Goal: Task Accomplishment & Management: Use online tool/utility

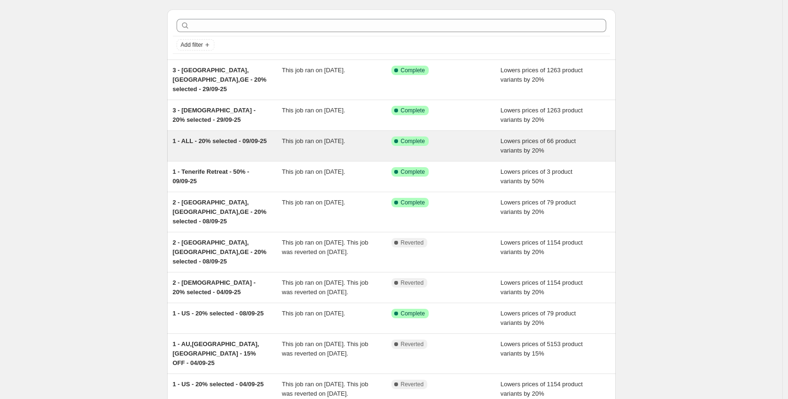
scroll to position [41, 0]
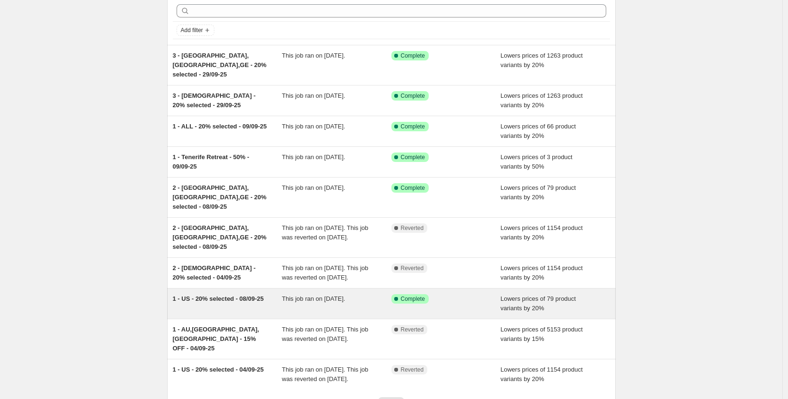
click at [223, 294] on div "1 - US - 20% selected - 08/09-25" at bounding box center [228, 303] width 110 height 19
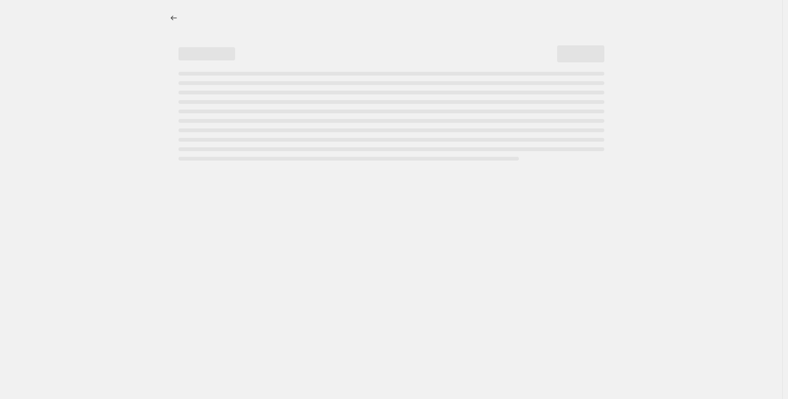
select select "percentage"
select select "tag"
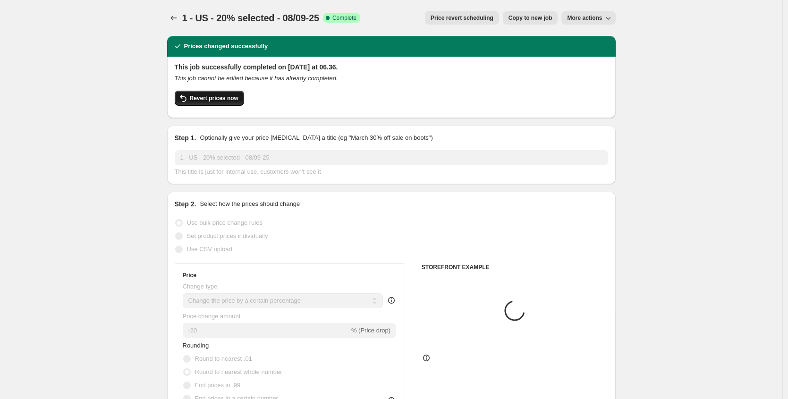
click at [216, 103] on button "Revert prices now" at bounding box center [209, 98] width 69 height 15
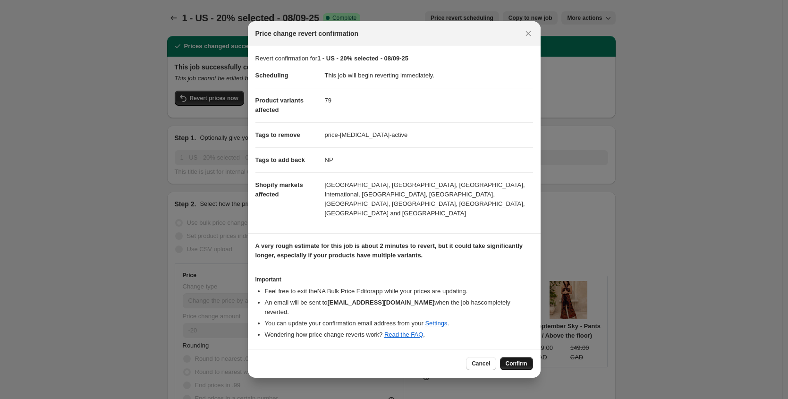
click at [516, 360] on span "Confirm" at bounding box center [517, 364] width 22 height 8
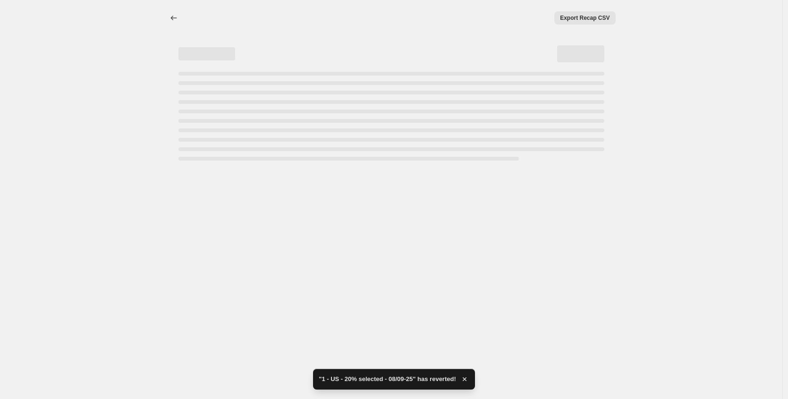
select select "percentage"
select select "tag"
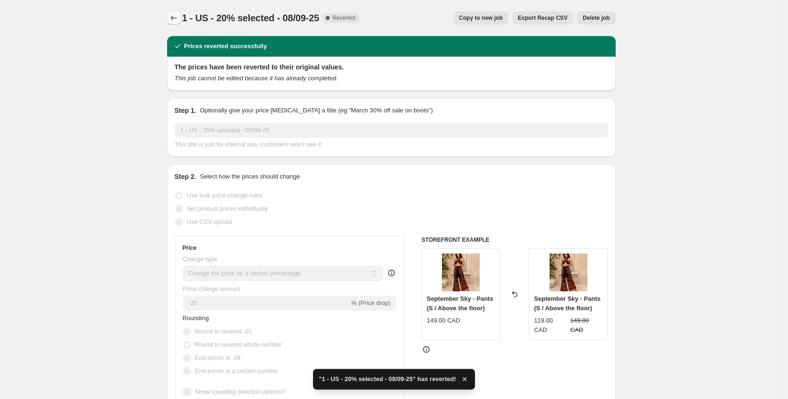
click at [174, 19] on icon "Price change jobs" at bounding box center [174, 18] width 6 height 5
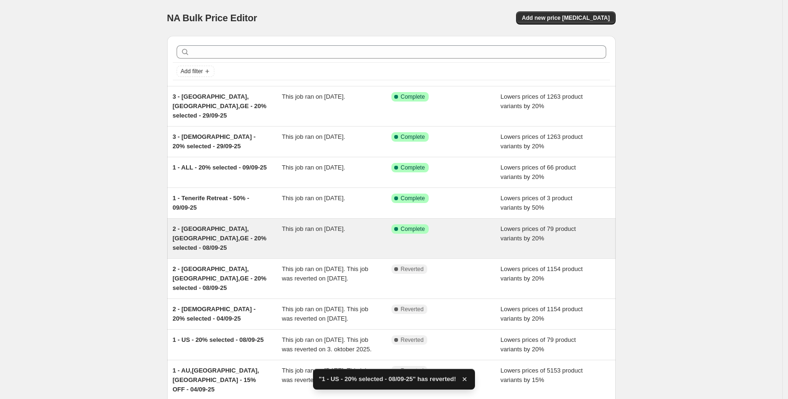
click at [244, 225] on span "2 - [GEOGRAPHIC_DATA],[GEOGRAPHIC_DATA],GE - 20% selected - 08/09-25" at bounding box center [220, 238] width 94 height 26
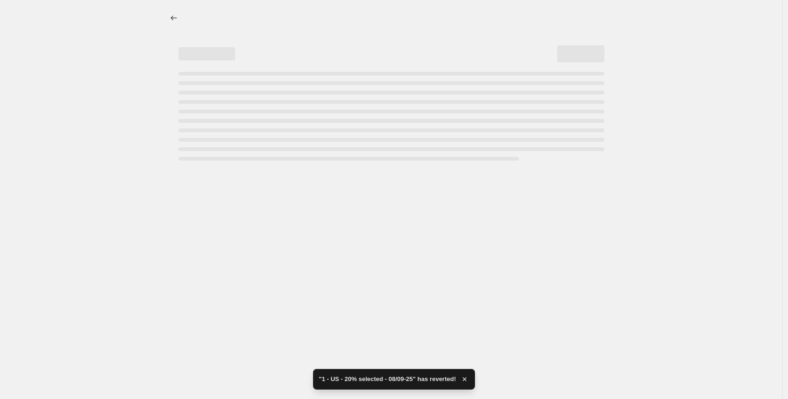
select select "percentage"
select select "tag"
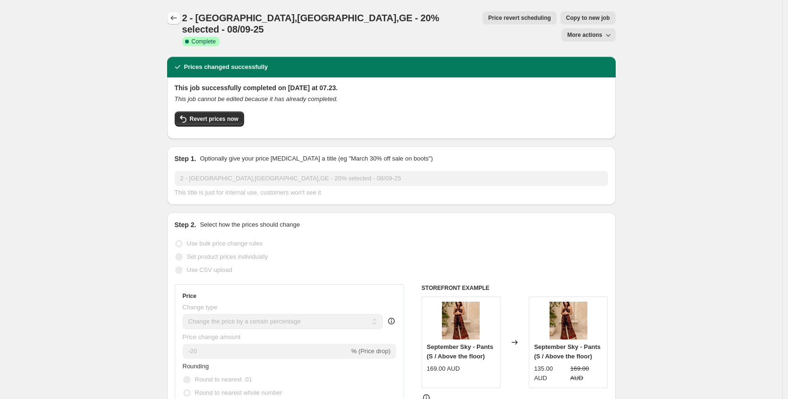
click at [180, 16] on button "Price change jobs" at bounding box center [173, 17] width 13 height 13
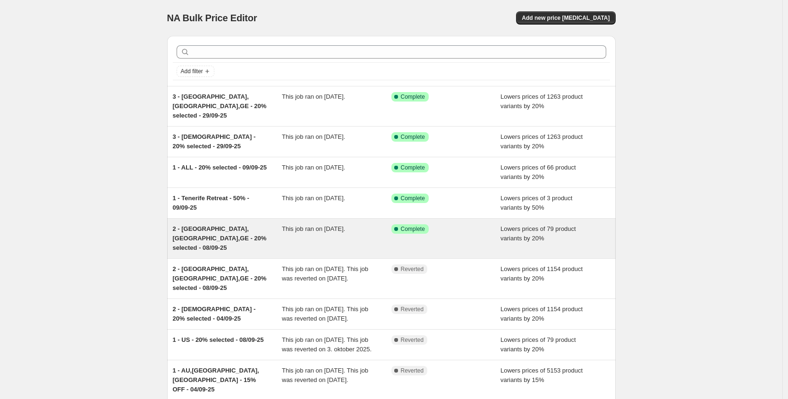
click at [201, 225] on span "2 - [GEOGRAPHIC_DATA],[GEOGRAPHIC_DATA],GE - 20% selected - 08/09-25" at bounding box center [220, 238] width 94 height 26
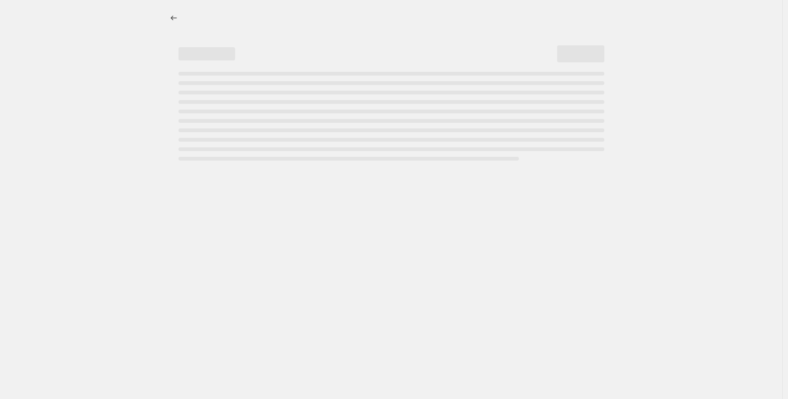
select select "percentage"
select select "tag"
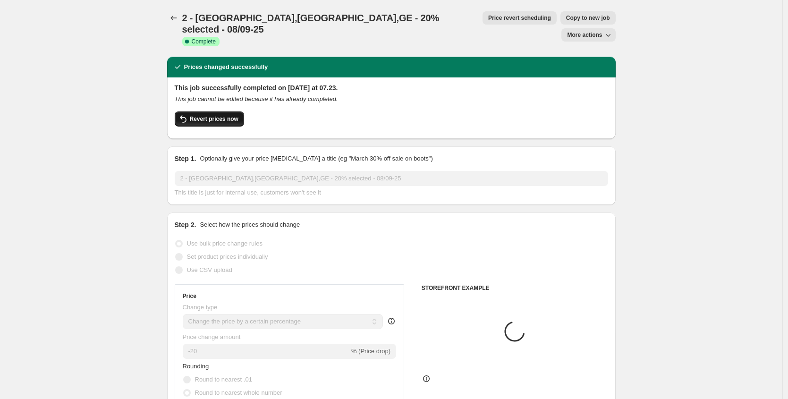
click at [218, 111] on button "Revert prices now" at bounding box center [209, 118] width 69 height 15
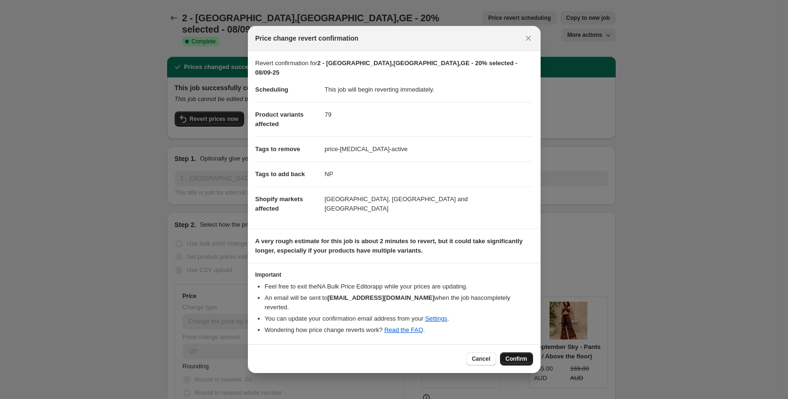
click at [516, 355] on span "Confirm" at bounding box center [517, 359] width 22 height 8
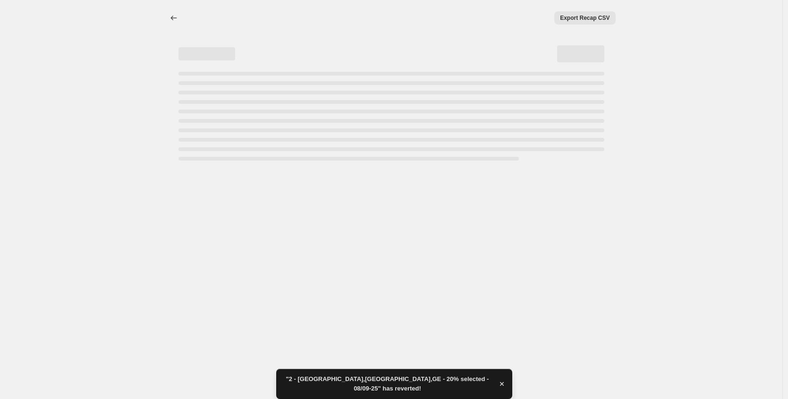
select select "percentage"
select select "tag"
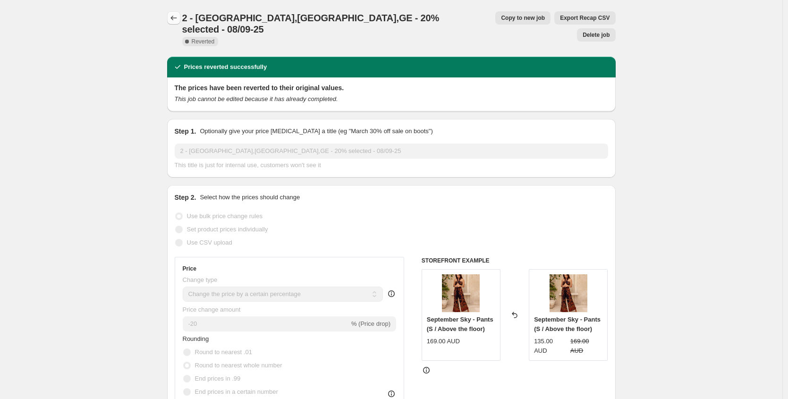
click at [177, 23] on button "Price change jobs" at bounding box center [173, 17] width 13 height 13
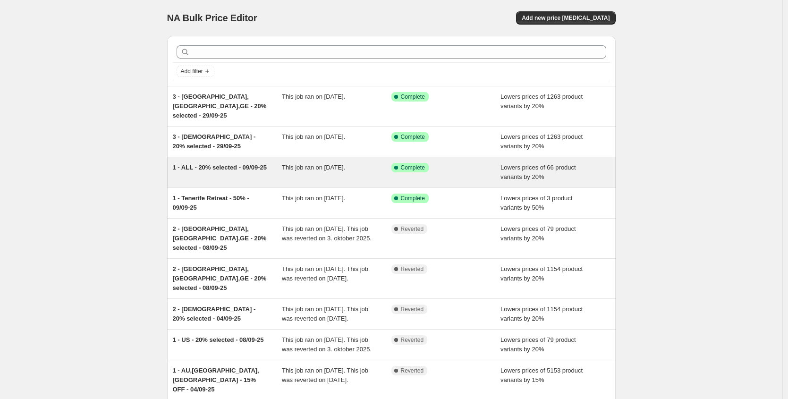
click at [228, 157] on div "1 - ALL - 20% selected - 09/09-25 This job ran on [DATE]. Success Complete Comp…" at bounding box center [391, 172] width 449 height 30
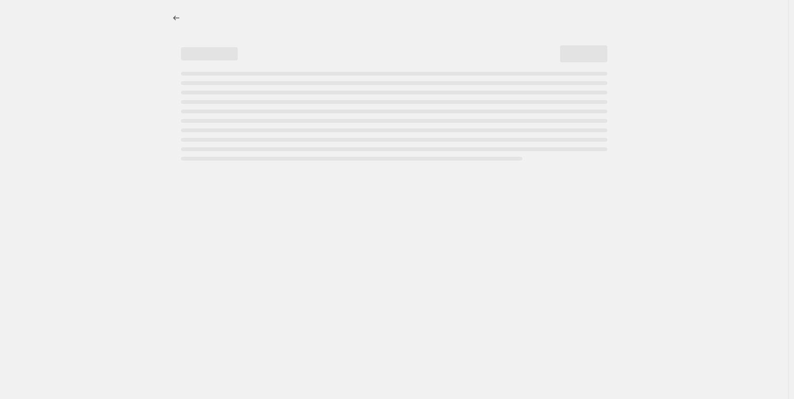
select select "percentage"
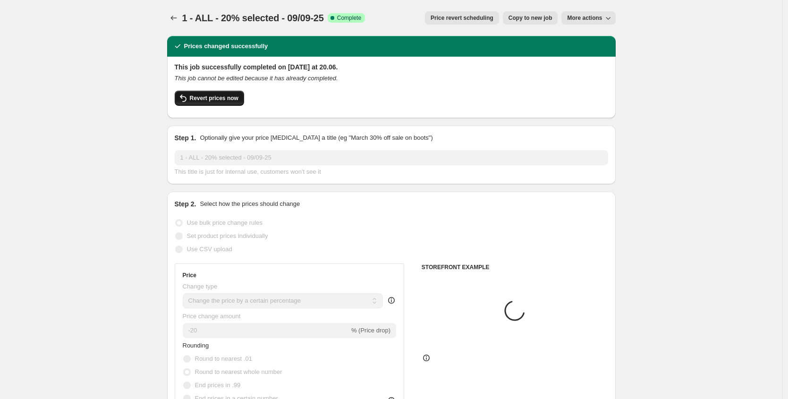
click at [214, 103] on button "Revert prices now" at bounding box center [209, 98] width 69 height 15
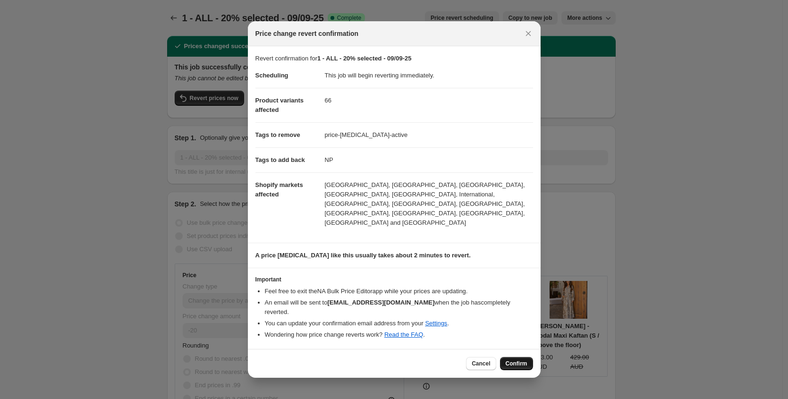
click at [523, 360] on span "Confirm" at bounding box center [517, 364] width 22 height 8
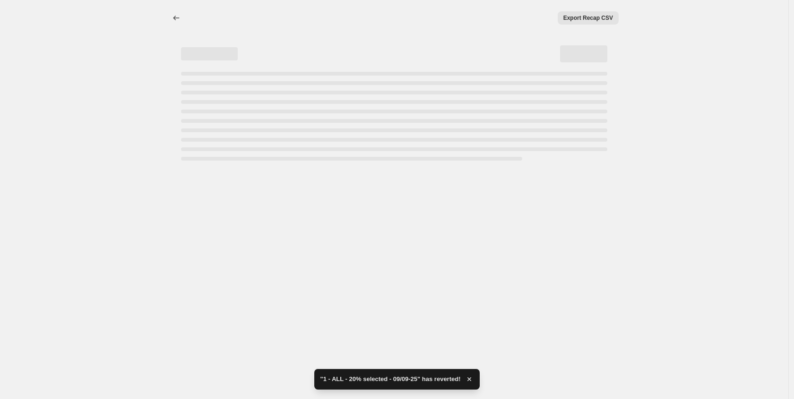
select select "percentage"
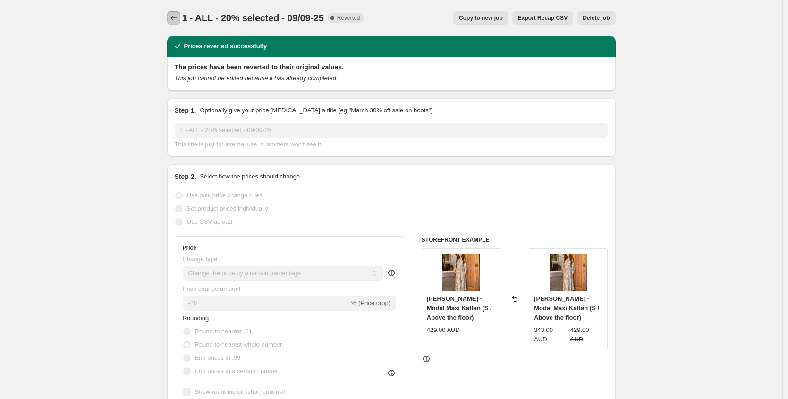
click at [176, 18] on icon "Price change jobs" at bounding box center [173, 17] width 9 height 9
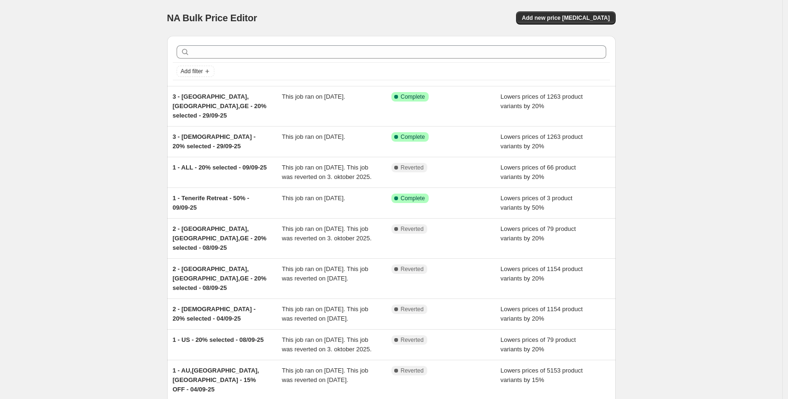
click at [135, 59] on div "NA Bulk Price Editor. This page is ready NA Bulk Price Editor Add new price [ME…" at bounding box center [391, 262] width 783 height 524
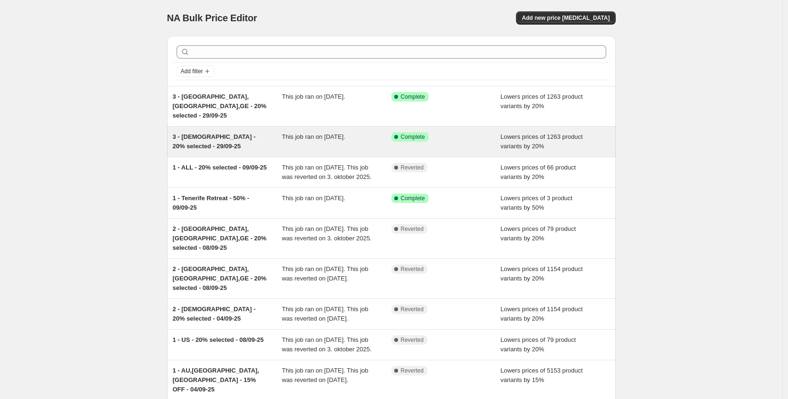
click at [214, 134] on div "3 - [DEMOGRAPHIC_DATA] - 20% selected - 29/09-25" at bounding box center [228, 141] width 110 height 19
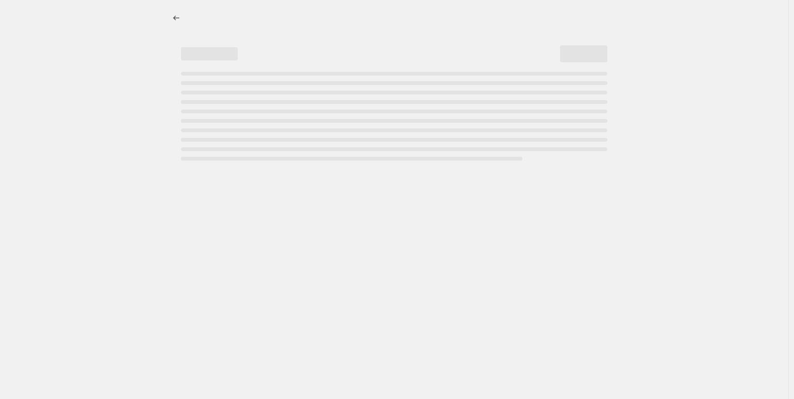
select select "percentage"
select select "tag"
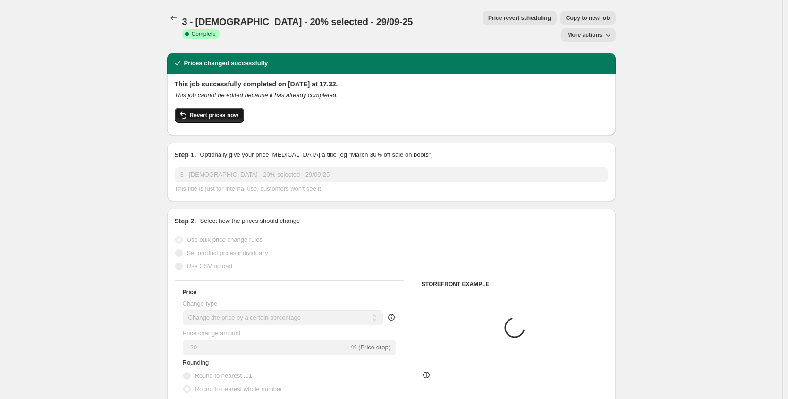
click at [215, 111] on span "Revert prices now" at bounding box center [214, 115] width 49 height 8
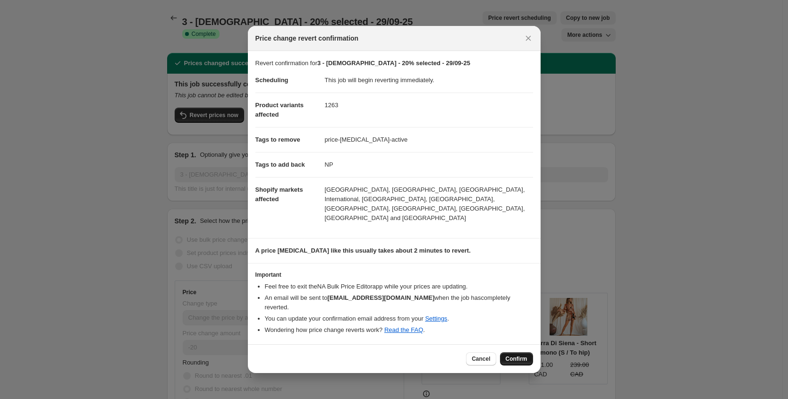
click at [514, 355] on span "Confirm" at bounding box center [517, 359] width 22 height 8
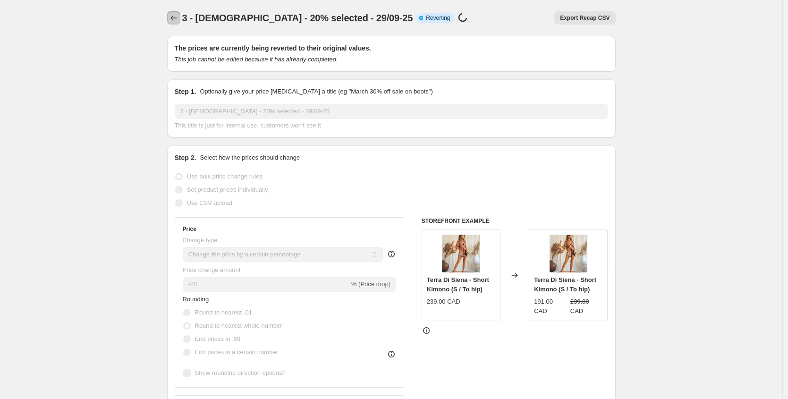
click at [176, 20] on icon "Price change jobs" at bounding box center [173, 17] width 9 height 9
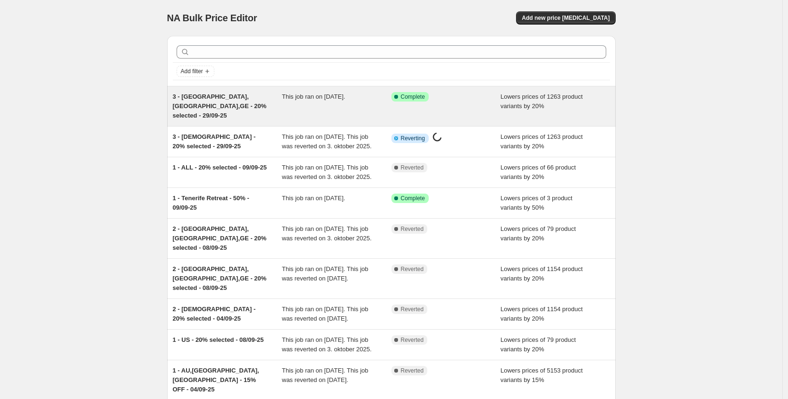
click at [222, 99] on span "3 - [GEOGRAPHIC_DATA],[GEOGRAPHIC_DATA],GE - 20% selected - 29/09-25" at bounding box center [220, 106] width 94 height 26
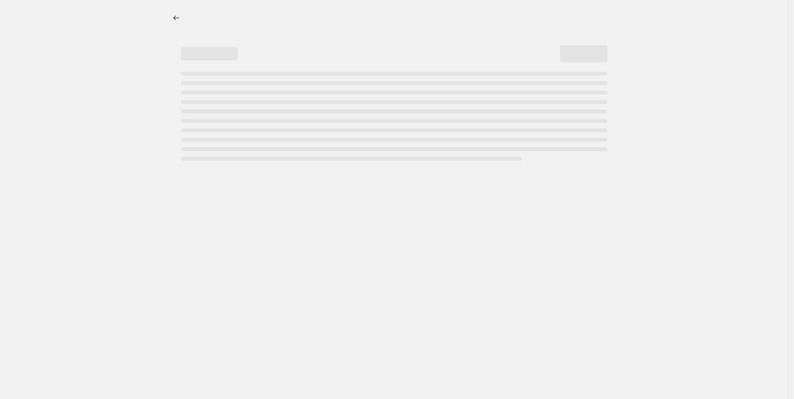
select select "percentage"
select select "tag"
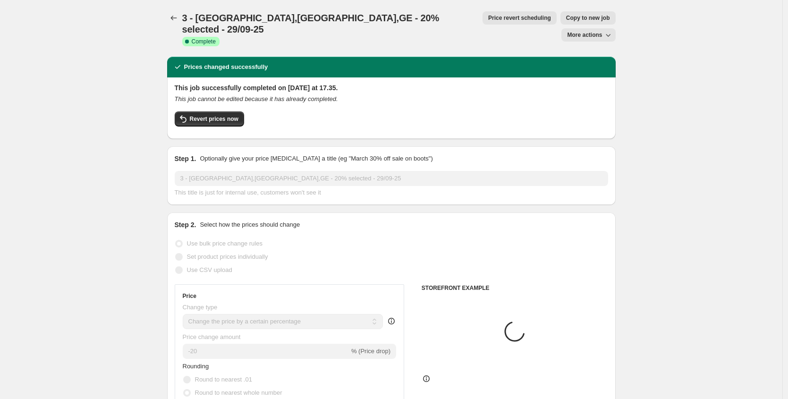
click at [230, 111] on div "Revert prices now" at bounding box center [392, 121] width 434 height 20
click at [230, 115] on span "Revert prices now" at bounding box center [214, 119] width 49 height 8
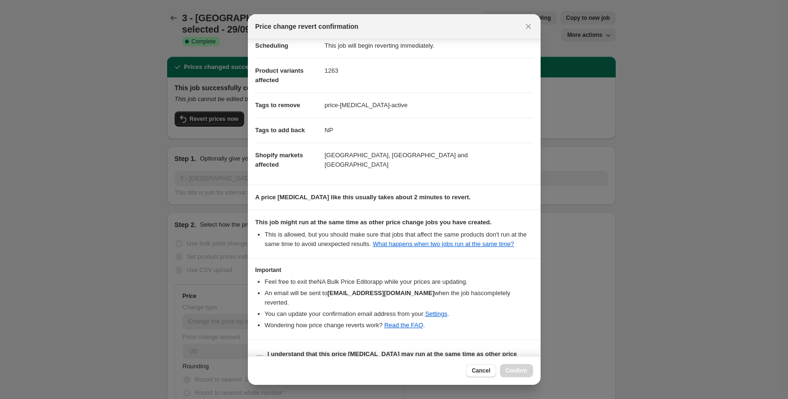
scroll to position [42, 0]
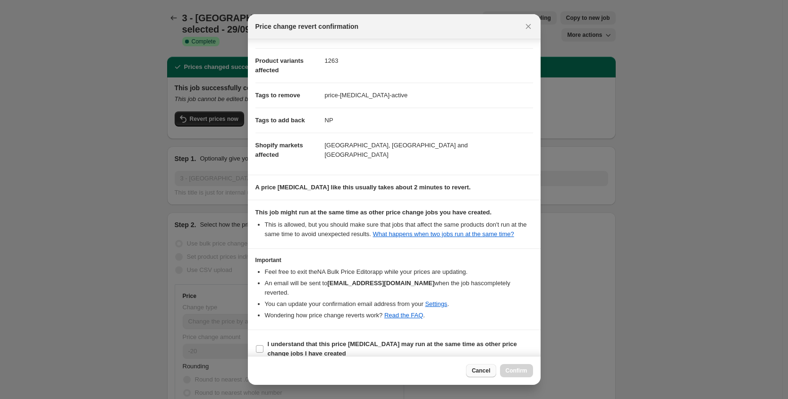
click at [474, 377] on button "Cancel" at bounding box center [481, 370] width 30 height 13
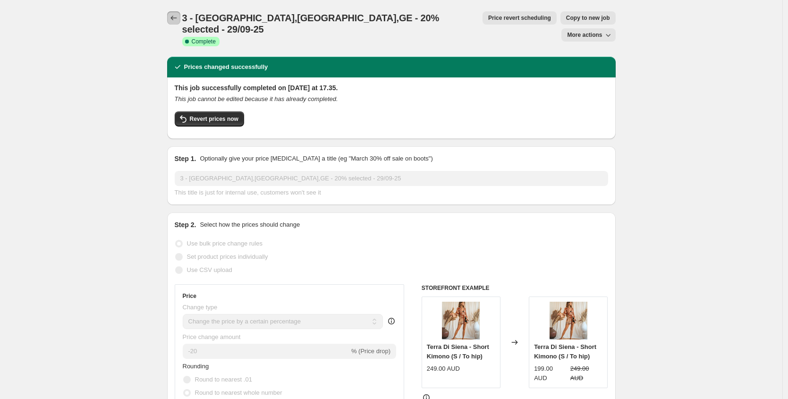
click at [179, 20] on icon "Price change jobs" at bounding box center [173, 17] width 9 height 9
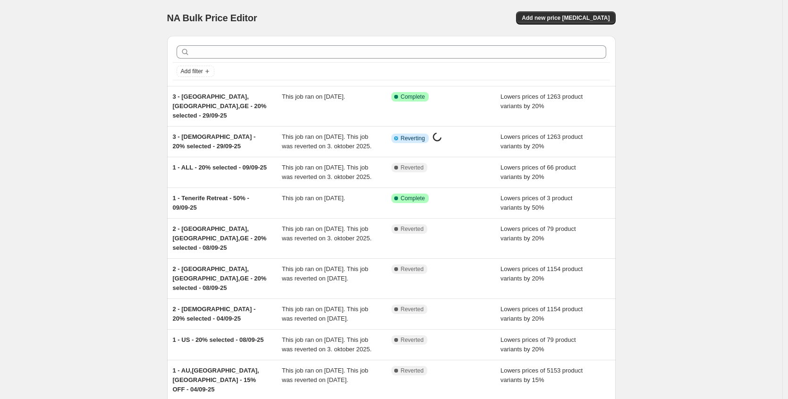
click at [62, 50] on div "NA Bulk Price Editor. This page is ready NA Bulk Price Editor Add new price [ME…" at bounding box center [391, 262] width 783 height 524
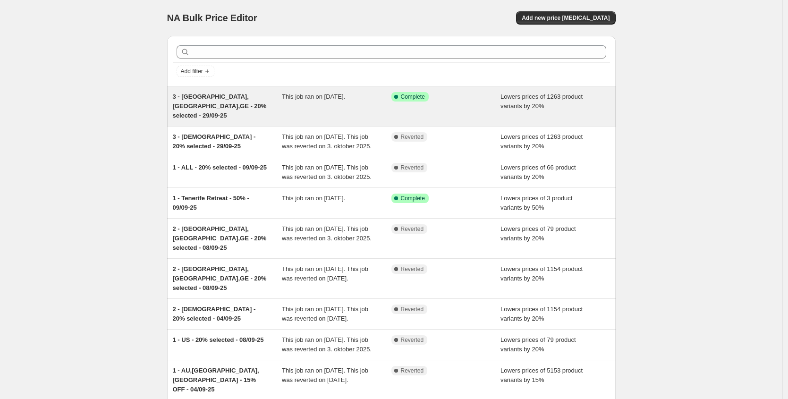
click at [254, 98] on span "3 - [GEOGRAPHIC_DATA],[GEOGRAPHIC_DATA],GE - 20% selected - 29/09-25" at bounding box center [220, 106] width 94 height 26
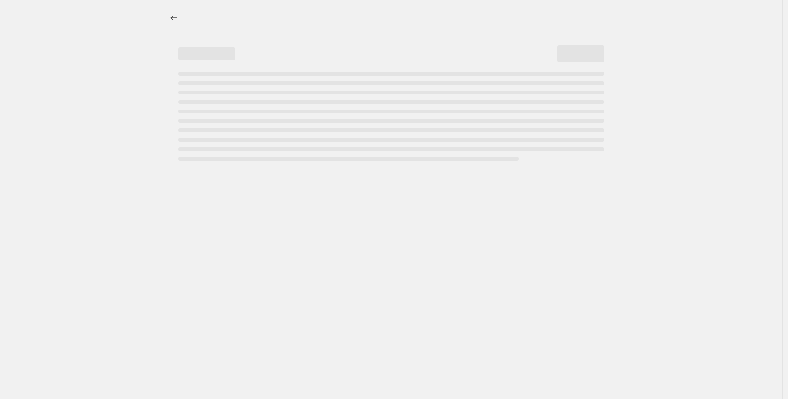
select select "percentage"
select select "tag"
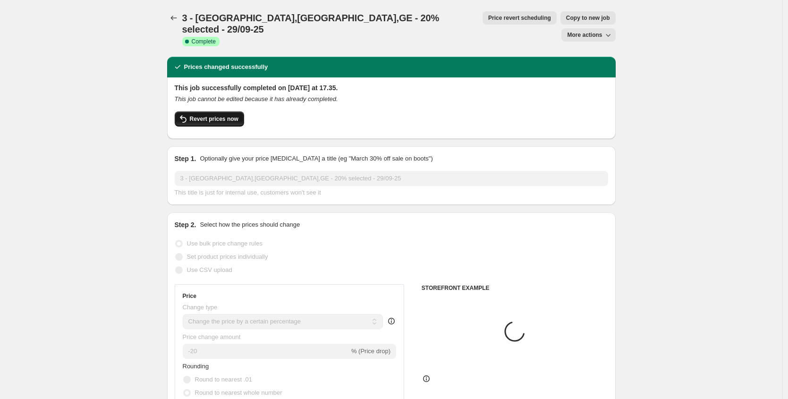
click at [243, 111] on button "Revert prices now" at bounding box center [209, 118] width 69 height 15
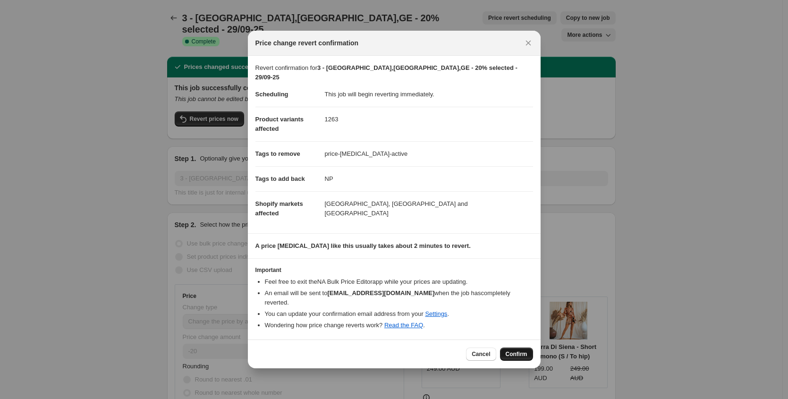
click at [517, 350] on button "Confirm" at bounding box center [516, 354] width 33 height 13
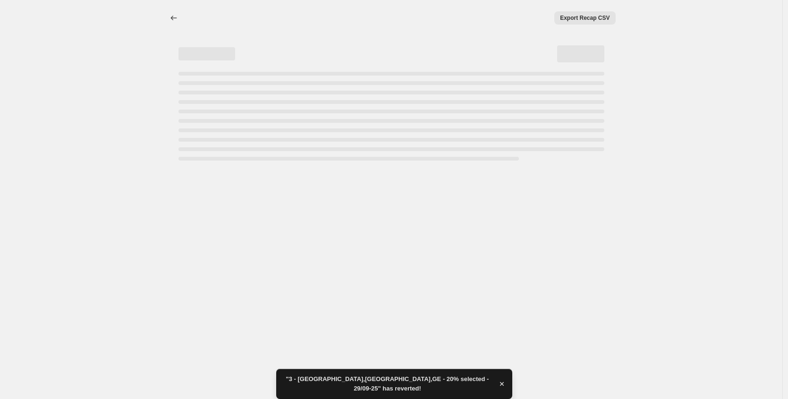
select select "percentage"
select select "tag"
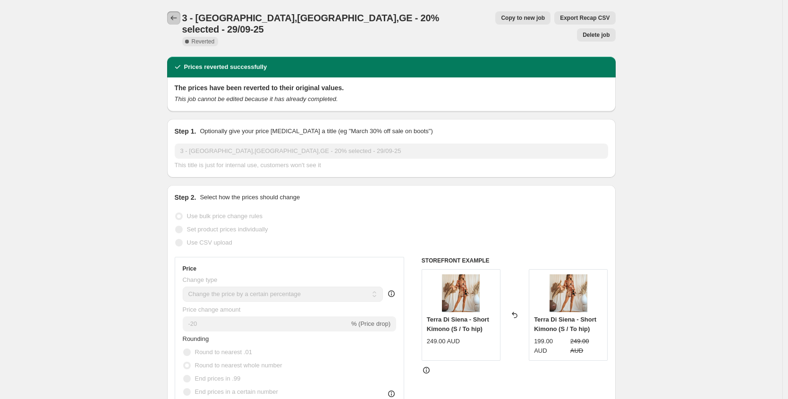
click at [173, 17] on icon "Price change jobs" at bounding box center [173, 17] width 9 height 9
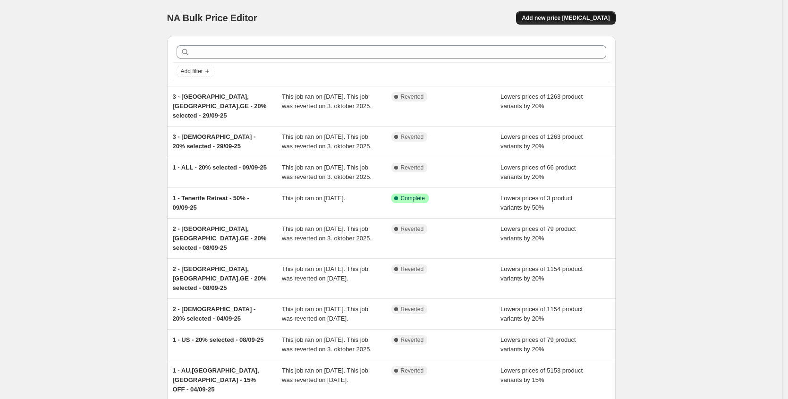
click at [599, 13] on button "Add new price [MEDICAL_DATA]" at bounding box center [565, 17] width 99 height 13
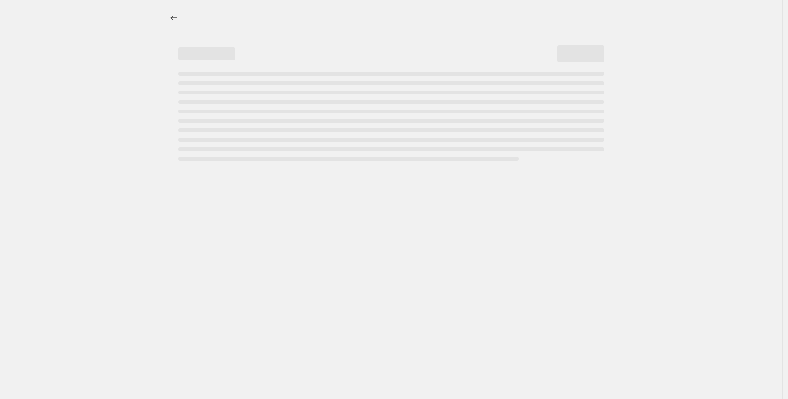
select select "percentage"
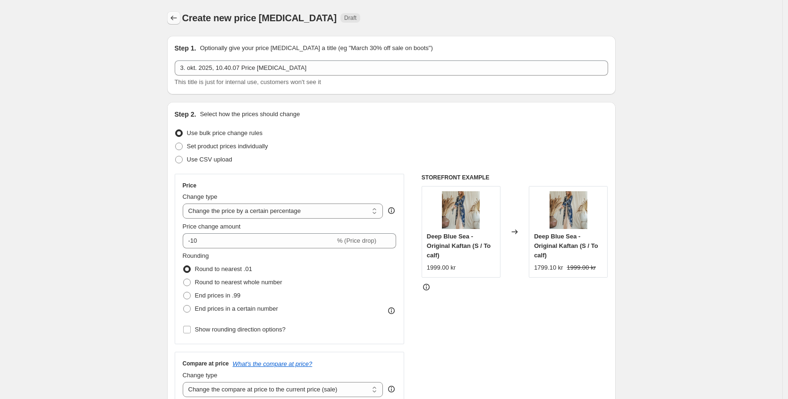
click at [177, 17] on icon "Price change jobs" at bounding box center [173, 17] width 9 height 9
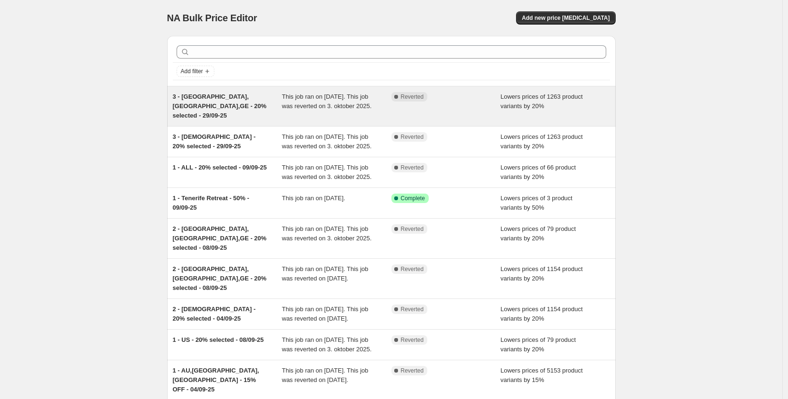
click at [463, 101] on div "Complete Reverted" at bounding box center [439, 96] width 95 height 9
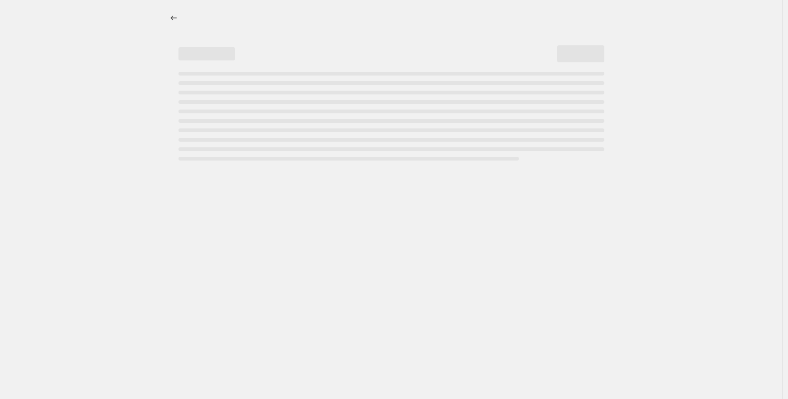
select select "percentage"
select select "tag"
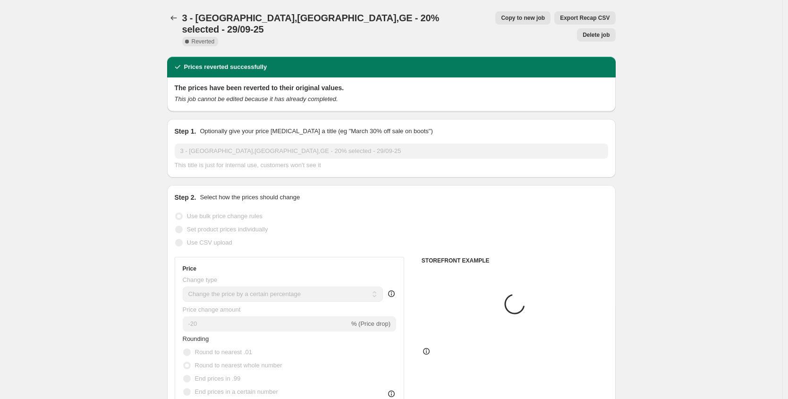
click at [501, 20] on span "Copy to new job" at bounding box center [523, 18] width 44 height 8
select select "percentage"
select select "tag"
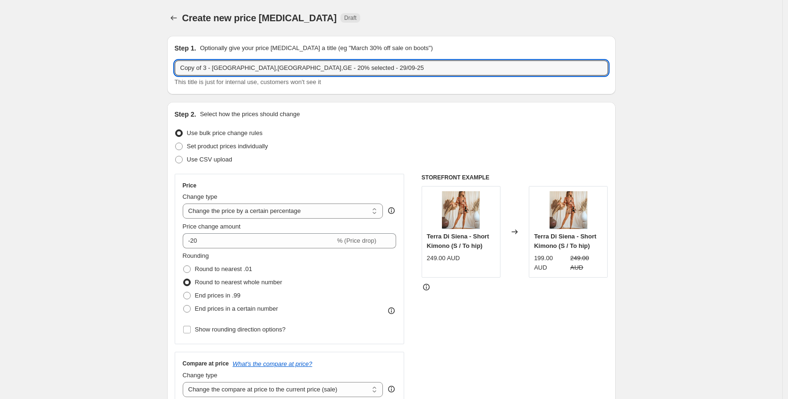
drag, startPoint x: 211, startPoint y: 69, endPoint x: 154, endPoint y: 69, distance: 56.7
click at [232, 68] on input "1 - UK,AU,GE - 20% selected - 29/09-25" at bounding box center [392, 67] width 434 height 15
click at [256, 67] on input "1 - UK,AU,GE - 25% selected - 29/09-25" at bounding box center [392, 67] width 434 height 15
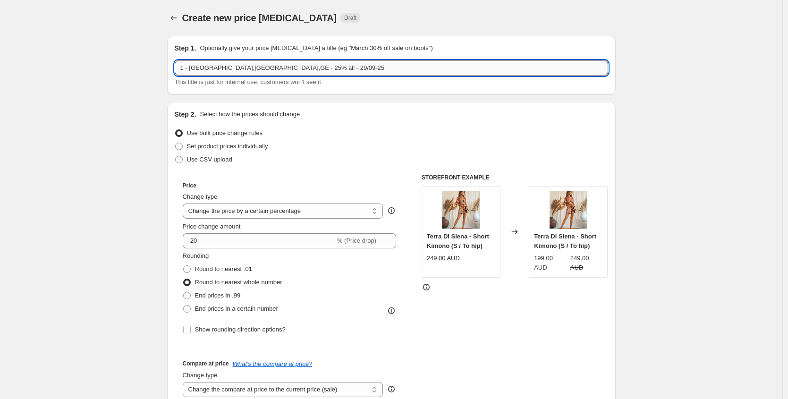
click at [262, 68] on input "1 - UK,AU,GE - 25% all - 29/09-25" at bounding box center [392, 67] width 434 height 15
type input "1 - UK,AU,GE - 25% all - 03/10-25"
click at [210, 243] on input "-20" at bounding box center [259, 240] width 153 height 15
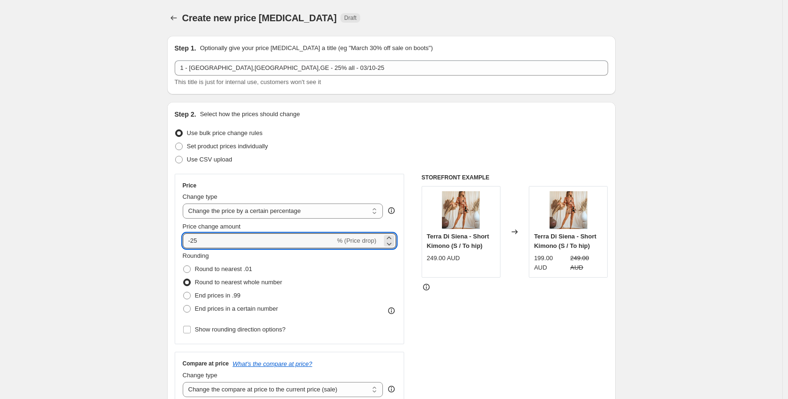
type input "-25"
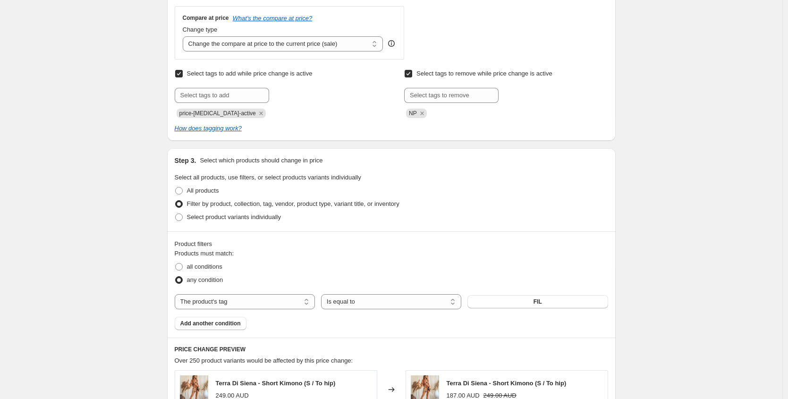
scroll to position [347, 0]
click at [278, 299] on select "The product The product's collection The product's tag The product's vendor The…" at bounding box center [245, 300] width 140 height 15
select select "collection"
click at [511, 298] on button "Baby it's Blue" at bounding box center [538, 300] width 140 height 13
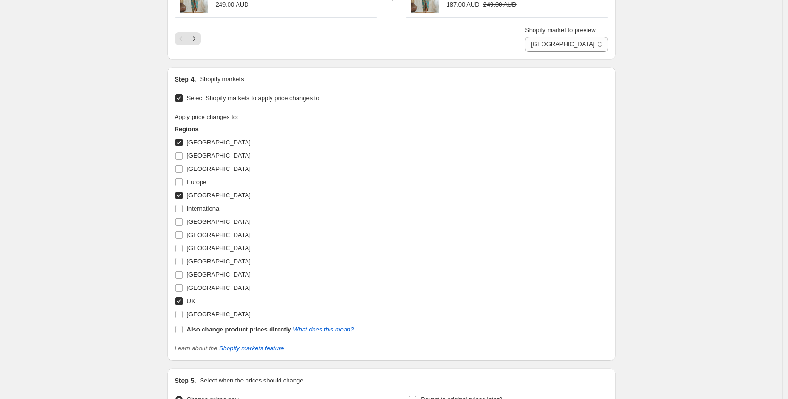
scroll to position [917, 0]
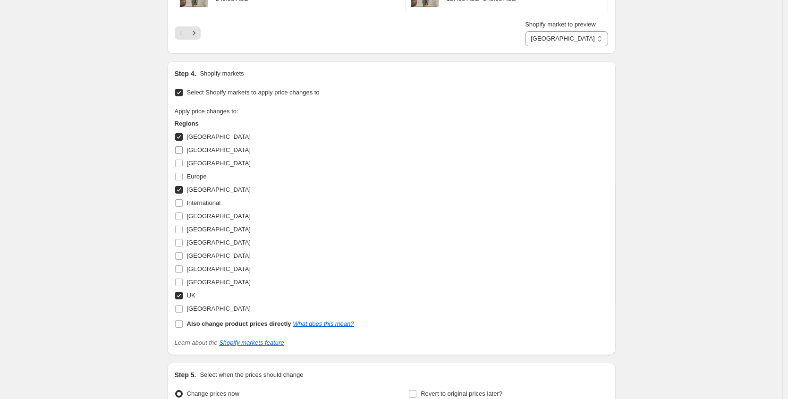
click at [183, 152] on input "[GEOGRAPHIC_DATA]" at bounding box center [179, 150] width 8 height 8
checkbox input "true"
click at [183, 162] on input "[GEOGRAPHIC_DATA]" at bounding box center [179, 164] width 8 height 8
checkbox input "true"
click at [183, 175] on input "Europe" at bounding box center [179, 177] width 8 height 8
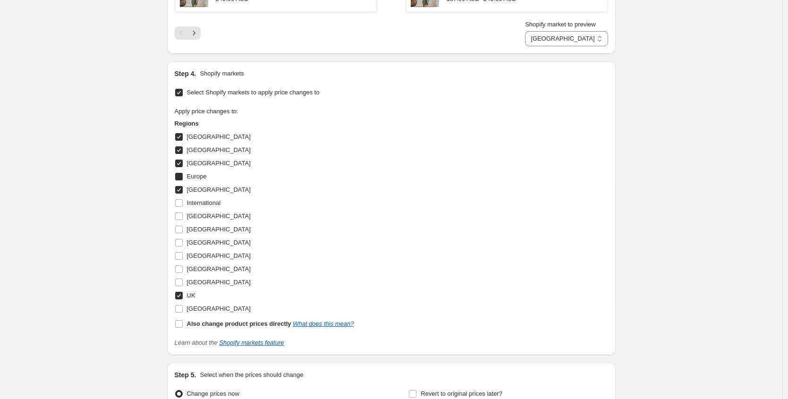
checkbox input "true"
click at [181, 206] on input "International" at bounding box center [179, 203] width 8 height 8
checkbox input "true"
click at [183, 213] on input "[GEOGRAPHIC_DATA]" at bounding box center [179, 217] width 8 height 8
checkbox input "true"
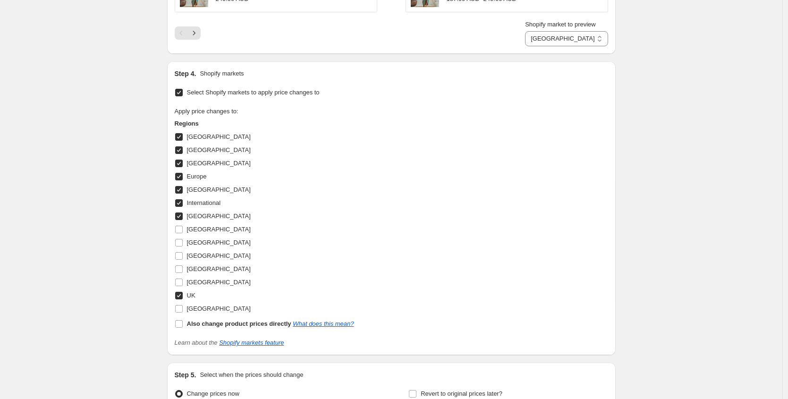
click at [182, 294] on input "UK" at bounding box center [179, 296] width 8 height 8
checkbox input "false"
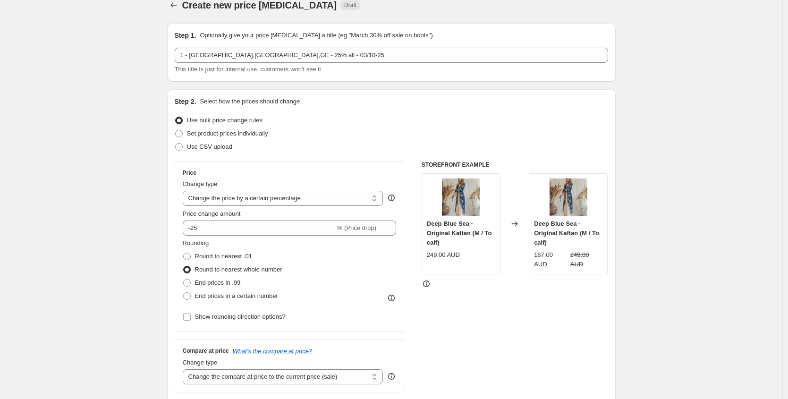
scroll to position [13, 0]
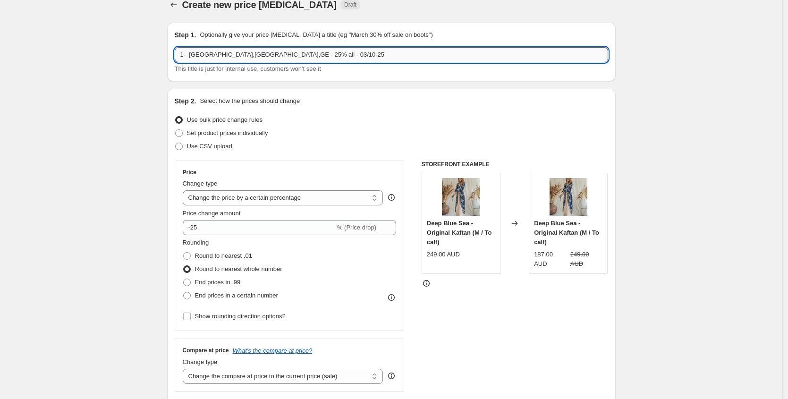
drag, startPoint x: 221, startPoint y: 58, endPoint x: 191, endPoint y: 58, distance: 30.2
click at [191, 58] on input "1 - UK,AU,GE - 25% all - 03/10-25" at bounding box center [392, 54] width 434 height 15
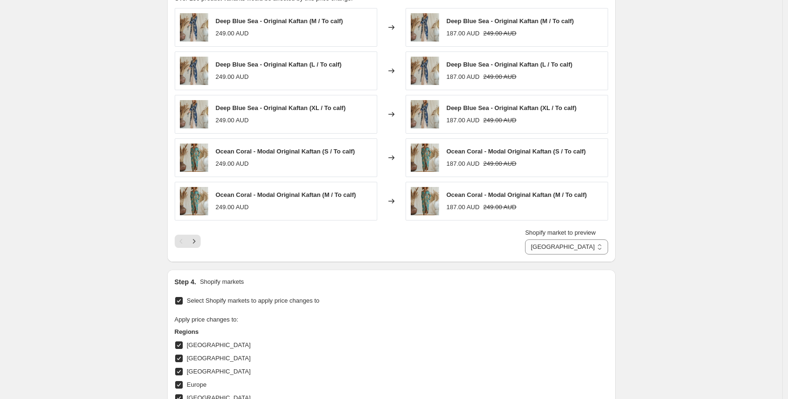
scroll to position [711, 0]
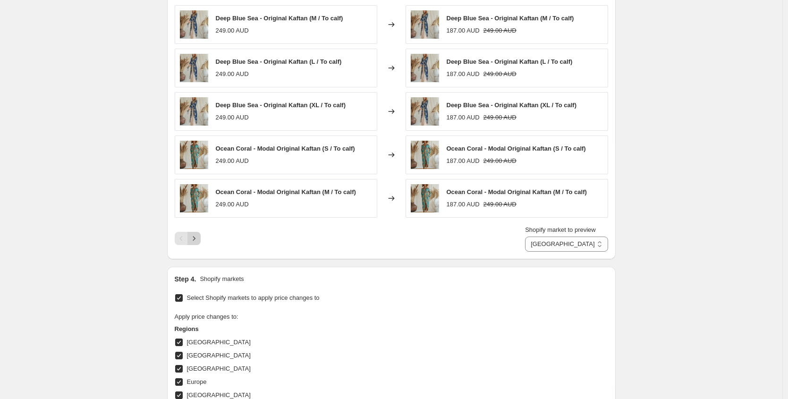
type input "1 -1/1 - 25% all - 03/10-25"
click at [199, 241] on icon "Next" at bounding box center [193, 238] width 9 height 9
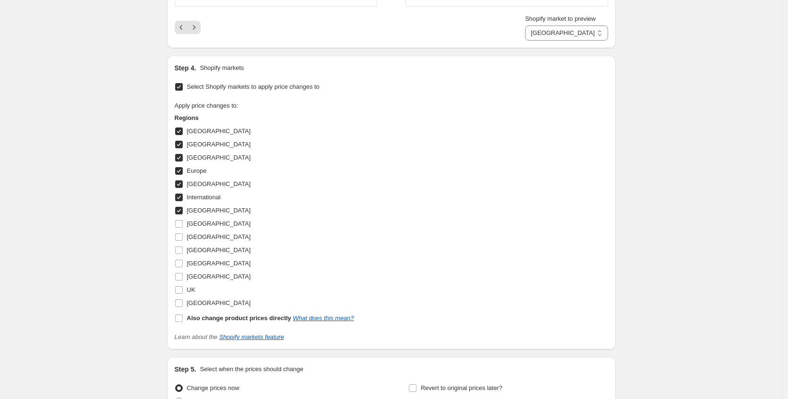
scroll to position [1025, 0]
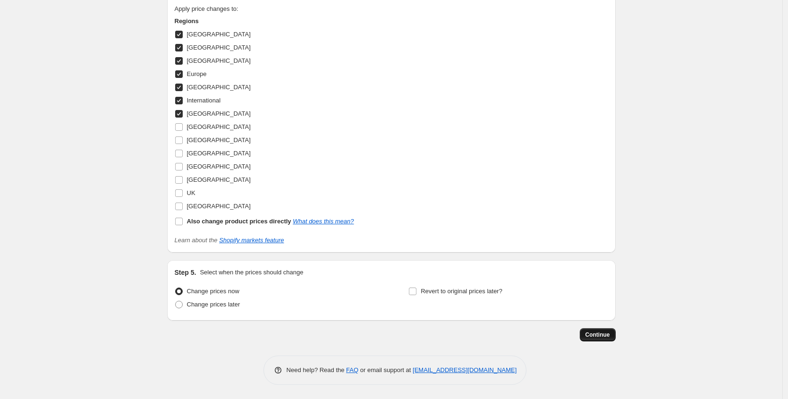
click at [587, 332] on span "Continue" at bounding box center [598, 335] width 25 height 8
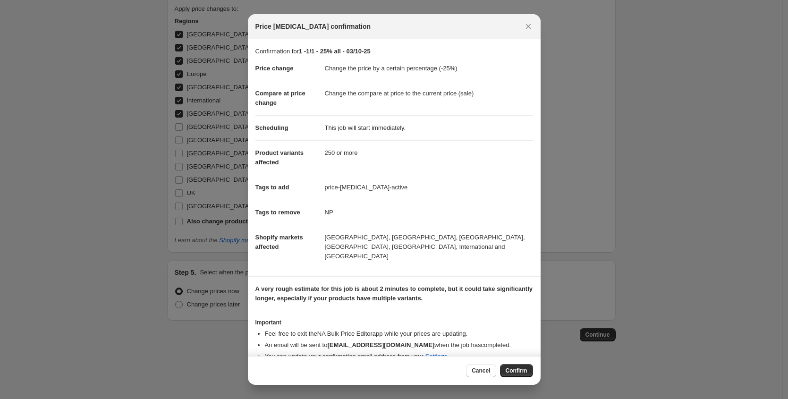
scroll to position [5, 0]
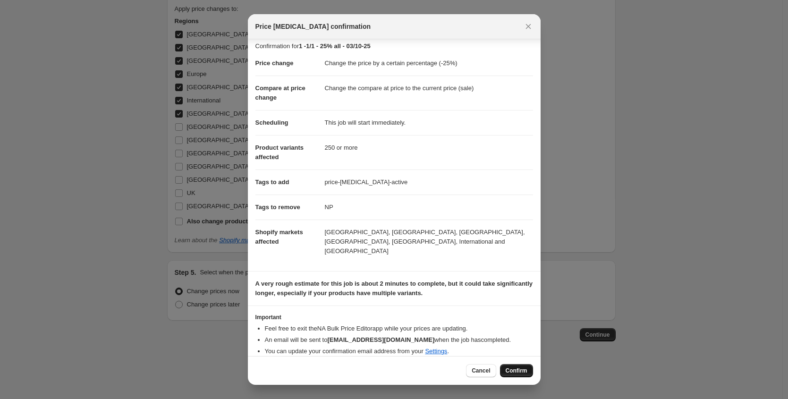
click at [521, 370] on span "Confirm" at bounding box center [517, 371] width 22 height 8
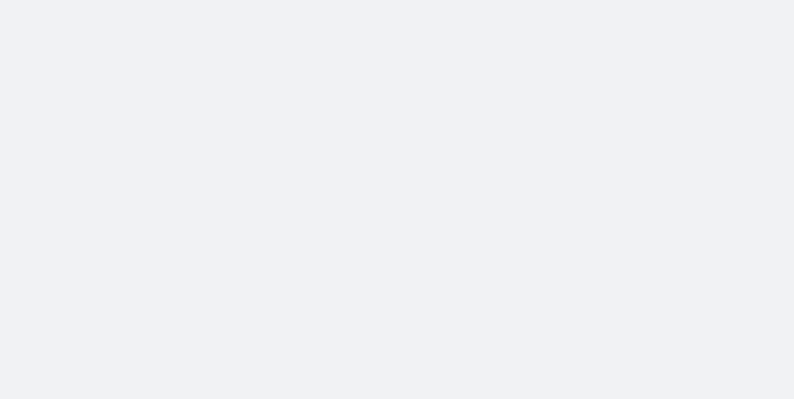
select select "percentage"
select select "collection"
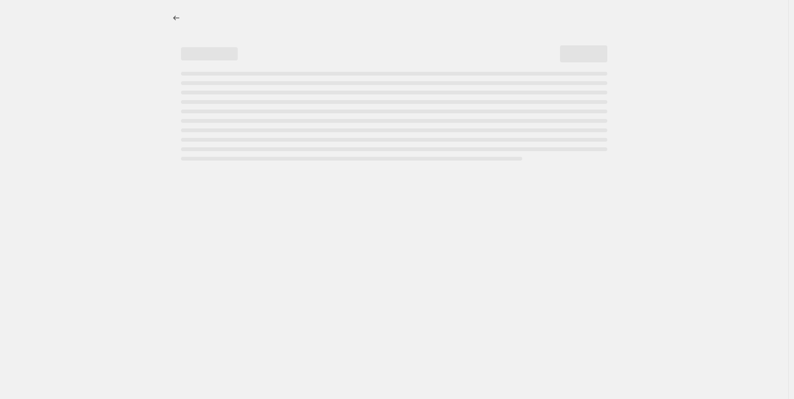
select select "percentage"
select select "collection"
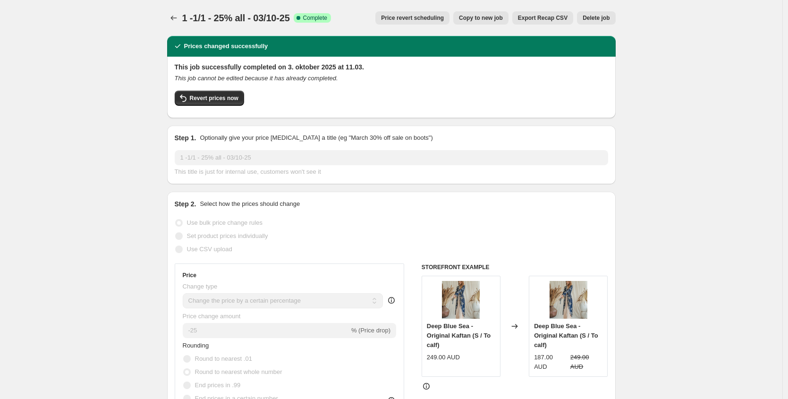
click at [488, 19] on span "Copy to new job" at bounding box center [481, 18] width 44 height 8
select select "percentage"
select select "collection"
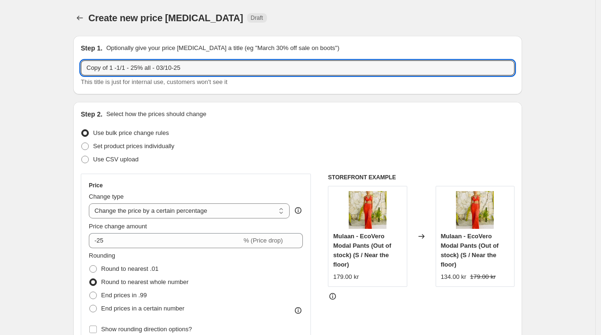
drag, startPoint x: 111, startPoint y: 69, endPoint x: 13, endPoint y: 69, distance: 98.7
click at [97, 69] on input "1 -1/1 - 25% all - 03/10-25" at bounding box center [298, 67] width 434 height 15
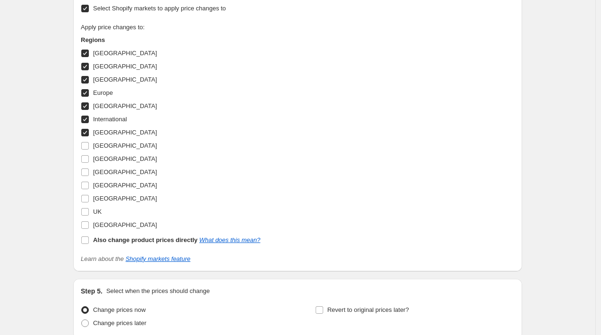
scroll to position [773, 0]
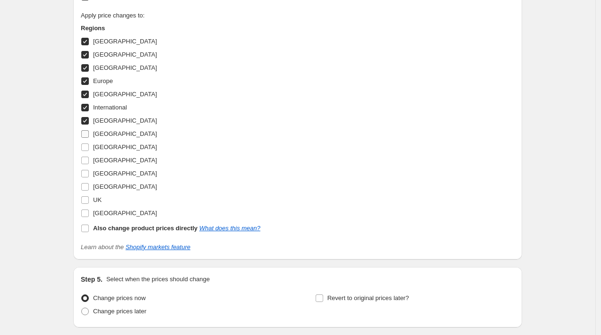
type input "1 -2/2 - 25% all - 03/10-25"
click at [88, 133] on input "[GEOGRAPHIC_DATA]" at bounding box center [85, 134] width 8 height 8
checkbox input "true"
click at [88, 152] on label "[GEOGRAPHIC_DATA]" at bounding box center [119, 147] width 76 height 13
click at [88, 151] on input "[GEOGRAPHIC_DATA]" at bounding box center [85, 148] width 8 height 8
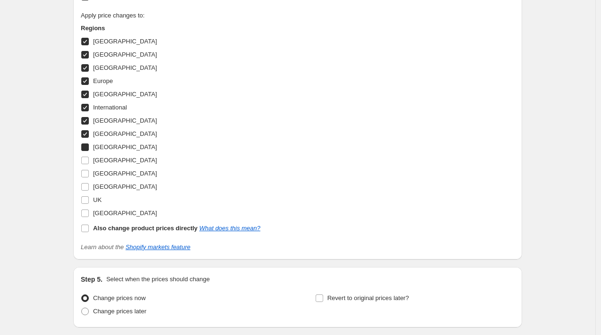
checkbox input "true"
click at [87, 161] on input "[GEOGRAPHIC_DATA]" at bounding box center [85, 161] width 8 height 8
checkbox input "true"
click at [82, 175] on input "[GEOGRAPHIC_DATA]" at bounding box center [85, 174] width 8 height 8
checkbox input "true"
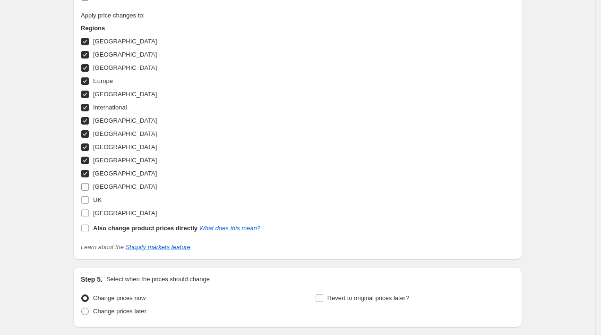
click at [82, 186] on input "[GEOGRAPHIC_DATA]" at bounding box center [85, 187] width 8 height 8
click at [82, 191] on span at bounding box center [85, 187] width 9 height 9
click at [82, 191] on input "[GEOGRAPHIC_DATA]" at bounding box center [85, 187] width 8 height 8
checkbox input "false"
click at [82, 194] on label "UK" at bounding box center [91, 200] width 21 height 13
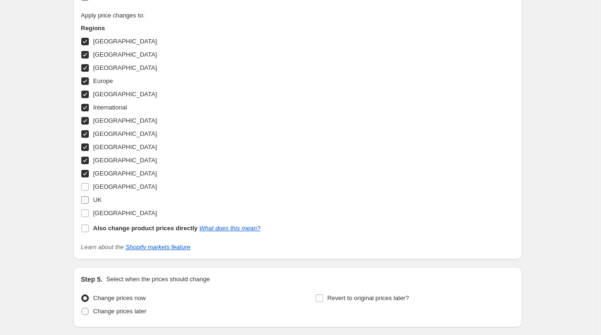
click at [82, 197] on input "UK" at bounding box center [85, 201] width 8 height 8
checkbox input "true"
click at [85, 186] on input "[GEOGRAPHIC_DATA]" at bounding box center [85, 187] width 8 height 8
checkbox input "true"
click at [85, 214] on input "[GEOGRAPHIC_DATA]" at bounding box center [85, 214] width 8 height 8
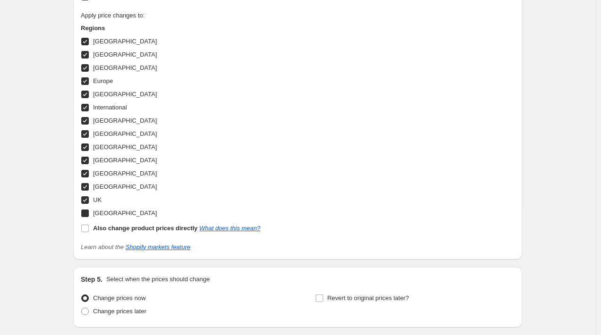
checkbox input "true"
click at [83, 123] on input "[GEOGRAPHIC_DATA]" at bounding box center [85, 121] width 8 height 8
checkbox input "false"
click at [83, 112] on label "International" at bounding box center [104, 107] width 46 height 13
click at [83, 111] on input "International" at bounding box center [85, 108] width 8 height 8
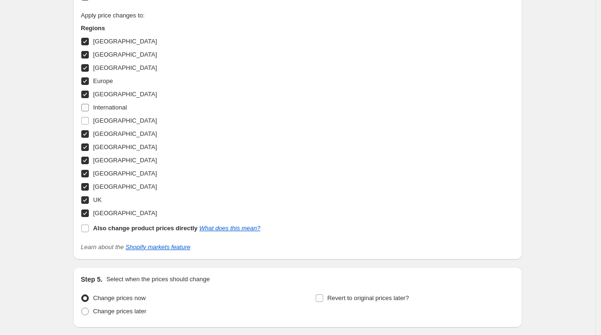
checkbox input "false"
click at [86, 96] on input "[GEOGRAPHIC_DATA]" at bounding box center [85, 95] width 8 height 8
checkbox input "false"
click at [86, 83] on input "Europe" at bounding box center [85, 81] width 8 height 8
checkbox input "false"
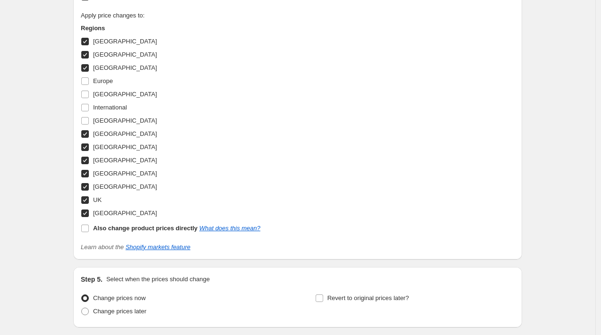
click at [86, 72] on label "[GEOGRAPHIC_DATA]" at bounding box center [119, 67] width 76 height 13
click at [86, 72] on input "[GEOGRAPHIC_DATA]" at bounding box center [85, 68] width 8 height 8
checkbox input "false"
click at [90, 51] on label "[GEOGRAPHIC_DATA]" at bounding box center [119, 54] width 76 height 13
click at [89, 51] on input "[GEOGRAPHIC_DATA]" at bounding box center [85, 55] width 8 height 8
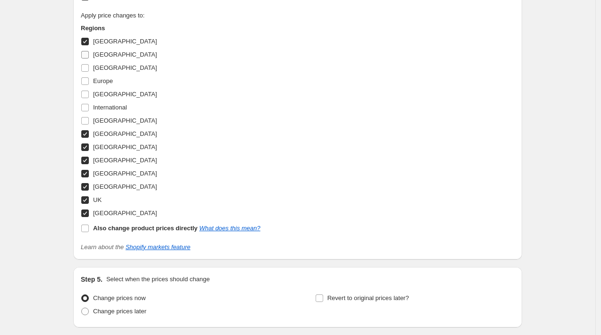
checkbox input "false"
click at [90, 42] on label "[GEOGRAPHIC_DATA]" at bounding box center [119, 41] width 76 height 13
click at [89, 42] on input "[GEOGRAPHIC_DATA]" at bounding box center [85, 42] width 8 height 8
checkbox input "false"
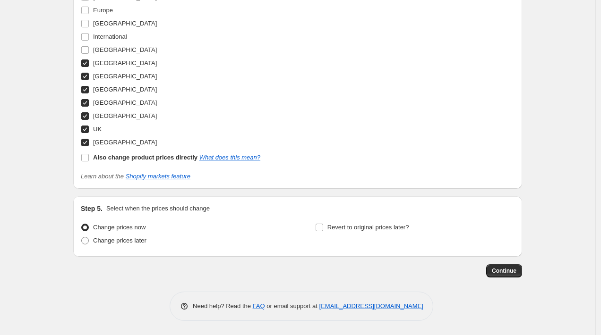
click at [495, 271] on span "Continue" at bounding box center [504, 271] width 25 height 8
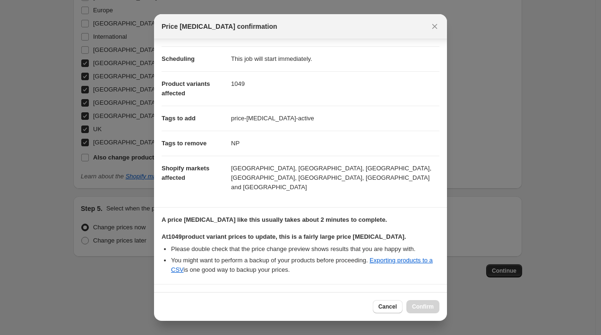
scroll to position [141, 0]
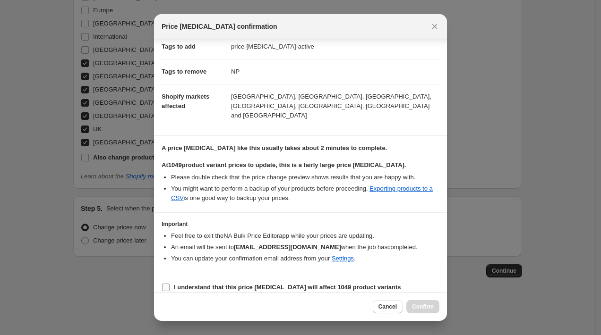
click at [205, 284] on b "I understand that this price change job will affect 1049 product variants" at bounding box center [287, 287] width 227 height 7
click at [170, 284] on input "I understand that this price change job will affect 1049 product variants" at bounding box center [166, 288] width 8 height 8
checkbox input "true"
click at [414, 303] on button "Confirm" at bounding box center [422, 306] width 33 height 13
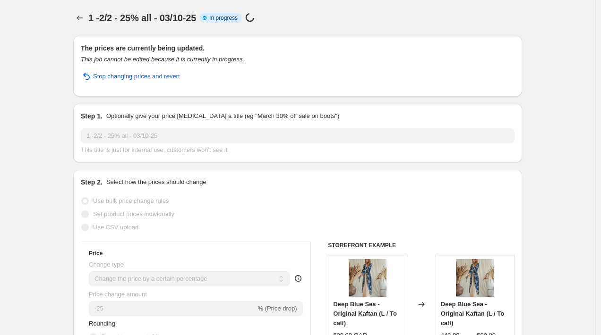
select select "percentage"
select select "collection"
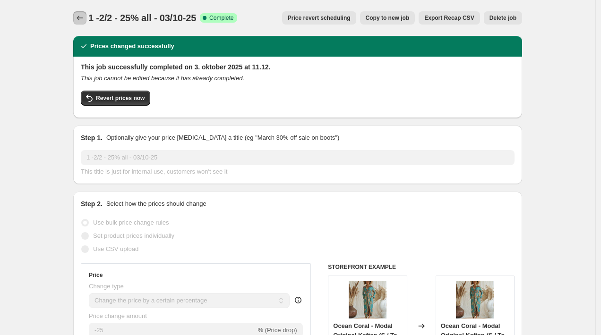
click at [80, 19] on icon "Price change jobs" at bounding box center [79, 17] width 9 height 9
